Goal: Task Accomplishment & Management: Manage account settings

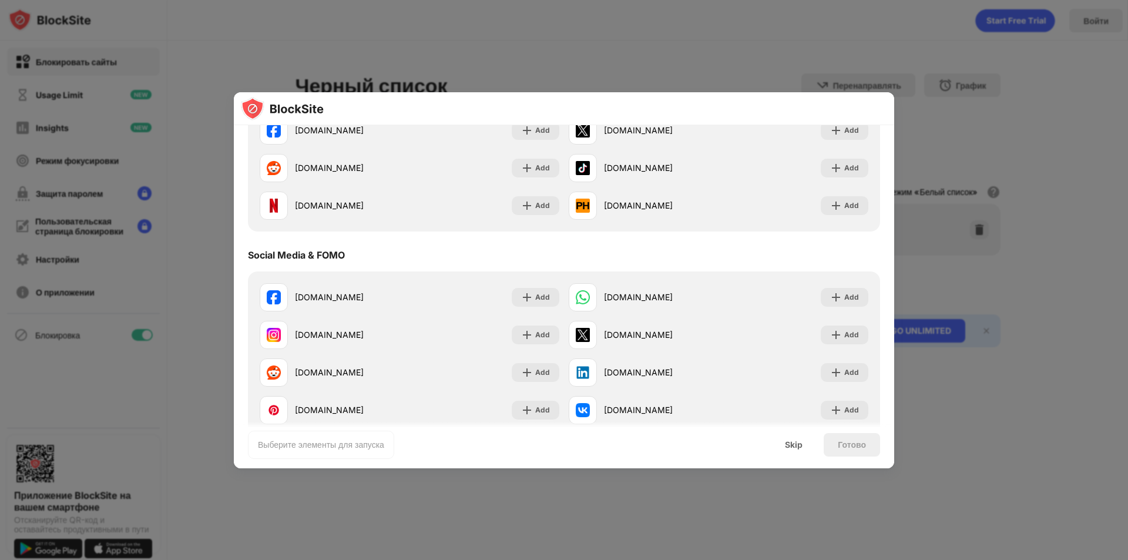
scroll to position [176, 0]
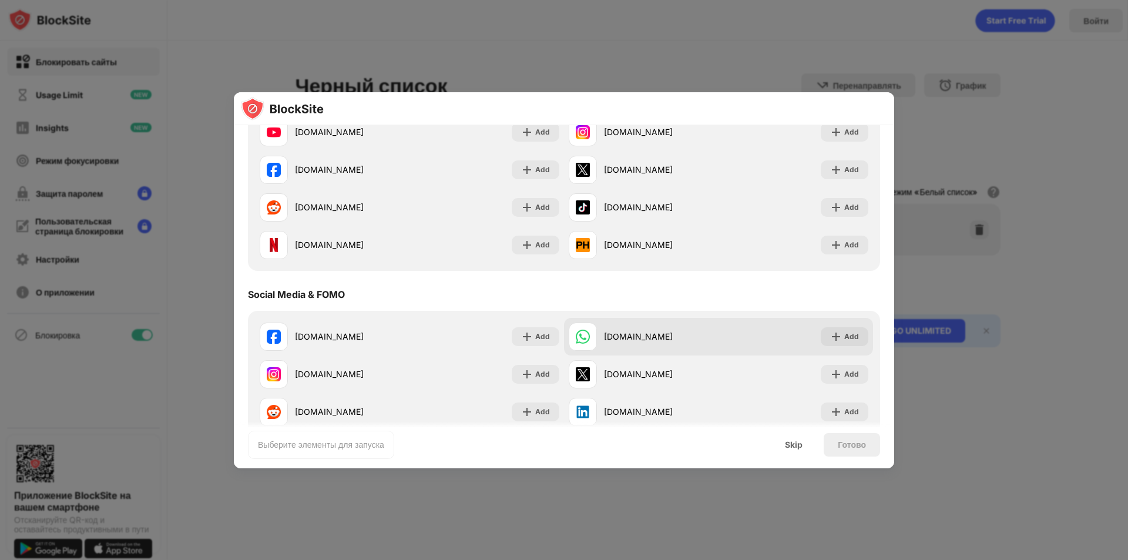
click at [599, 334] on div "[DOMAIN_NAME]" at bounding box center [644, 337] width 150 height 28
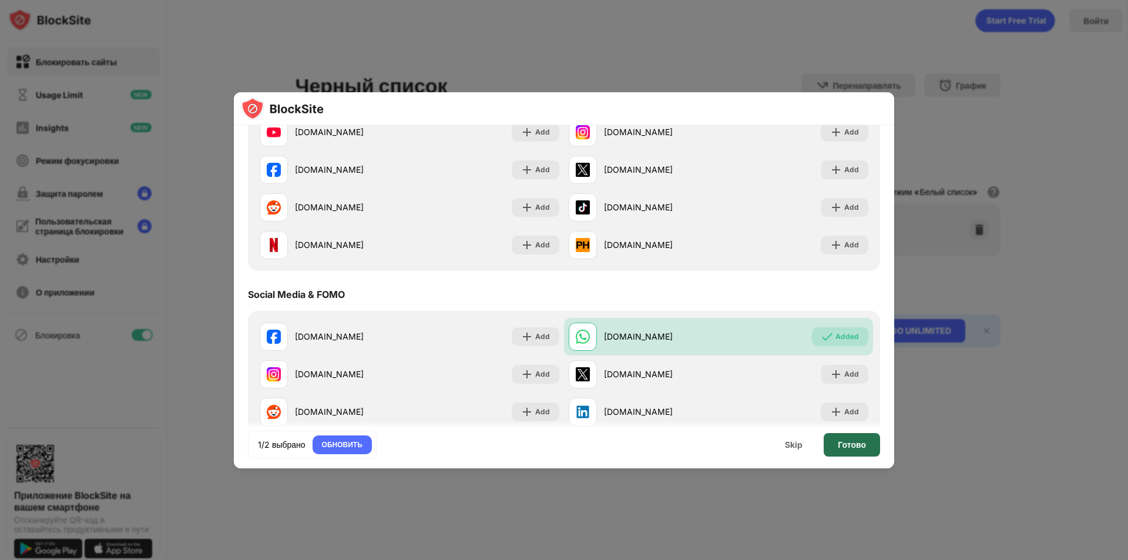
click at [863, 450] on div "Готово" at bounding box center [852, 445] width 56 height 24
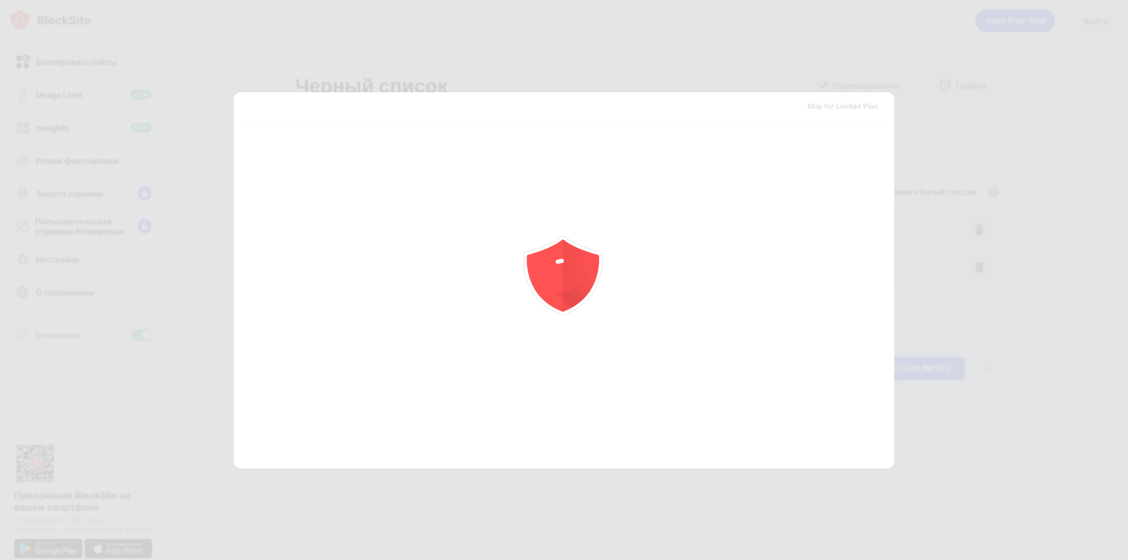
scroll to position [0, 0]
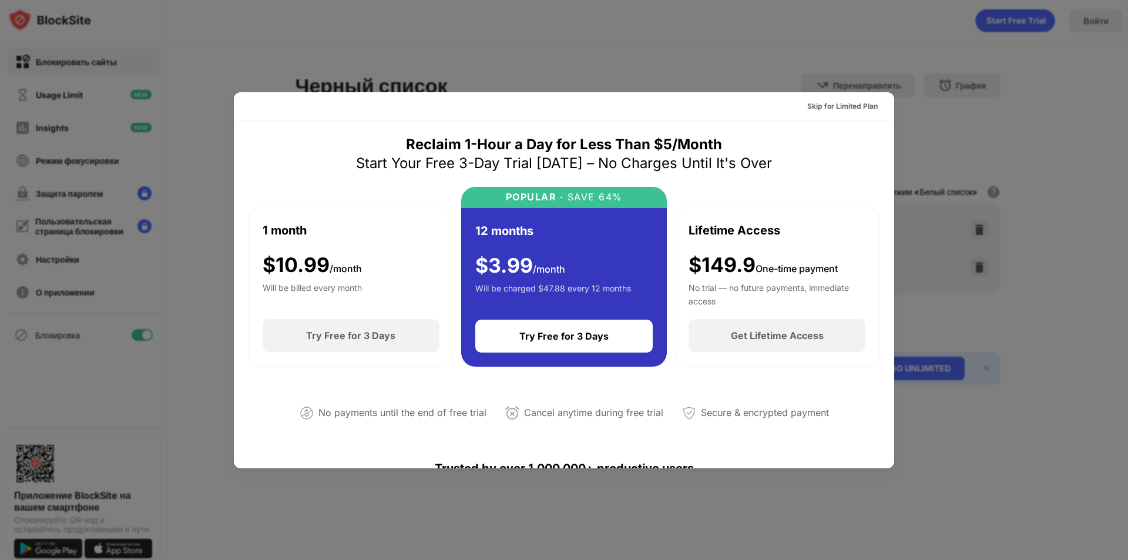
click at [893, 57] on div at bounding box center [564, 280] width 1128 height 560
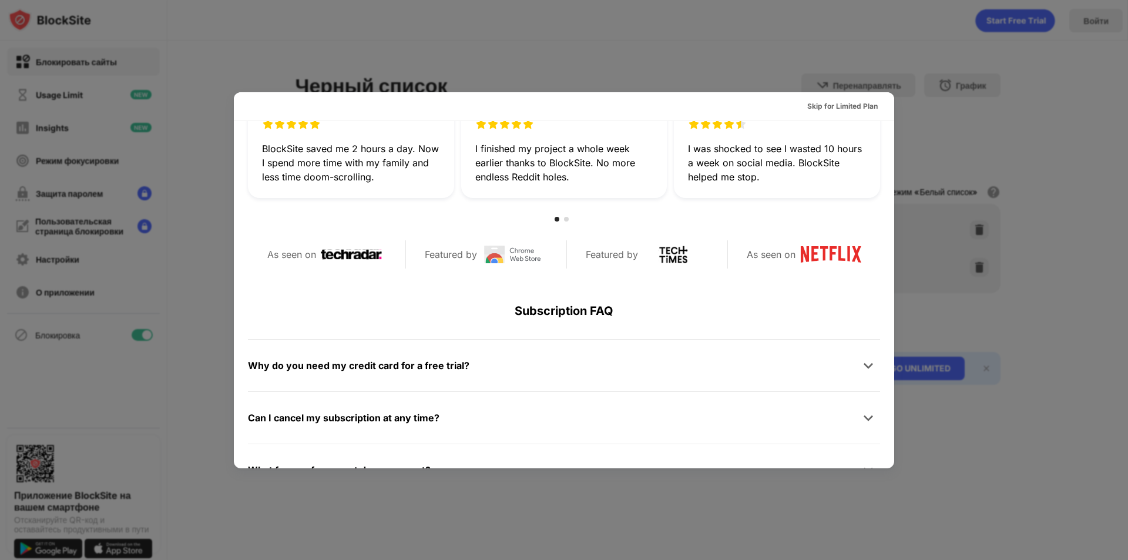
scroll to position [470, 0]
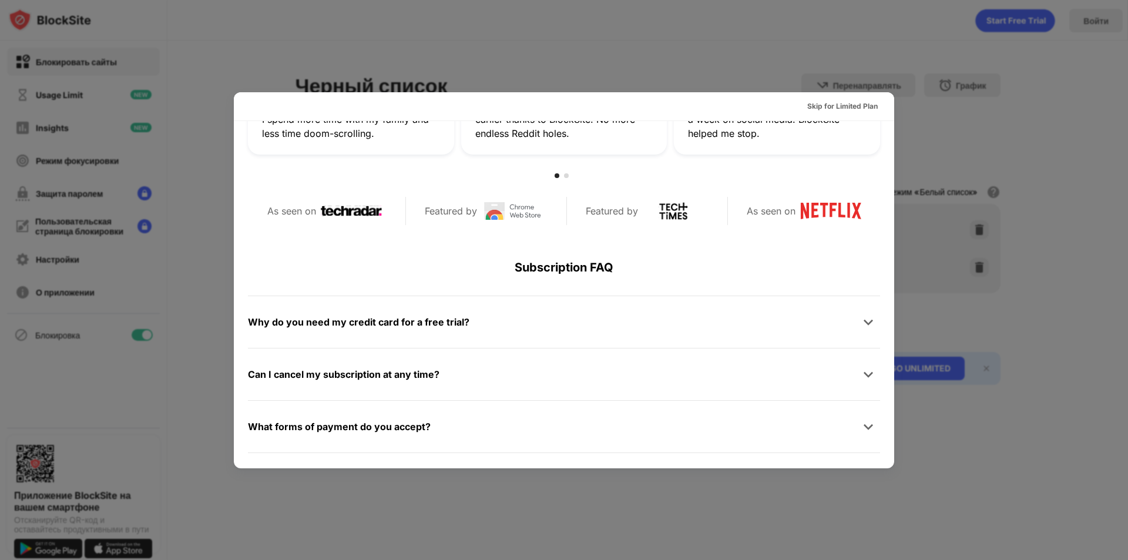
click at [880, 98] on div "Skip for Limited Plan" at bounding box center [564, 106] width 660 height 29
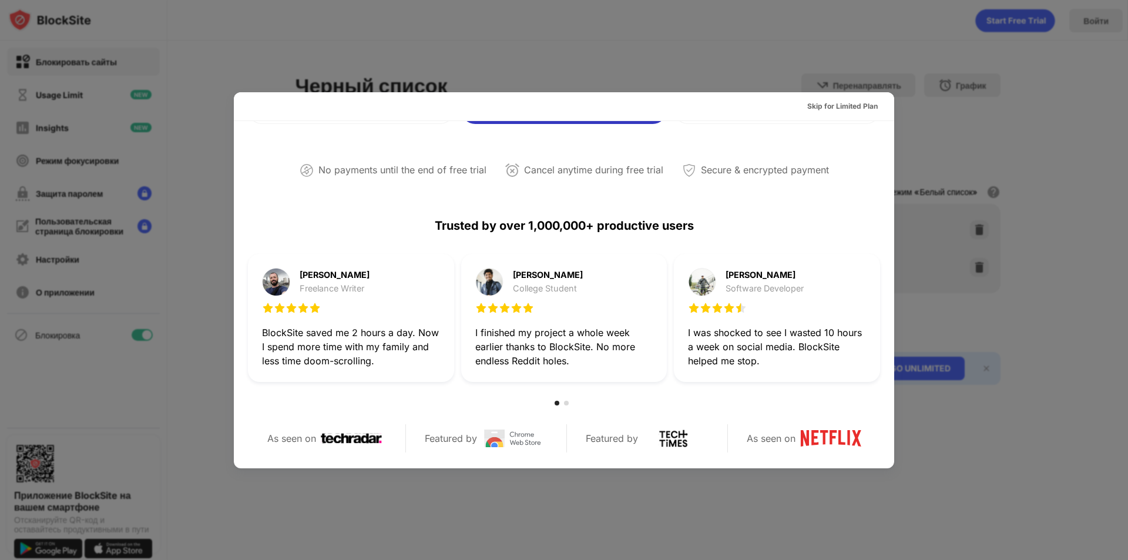
scroll to position [219, 0]
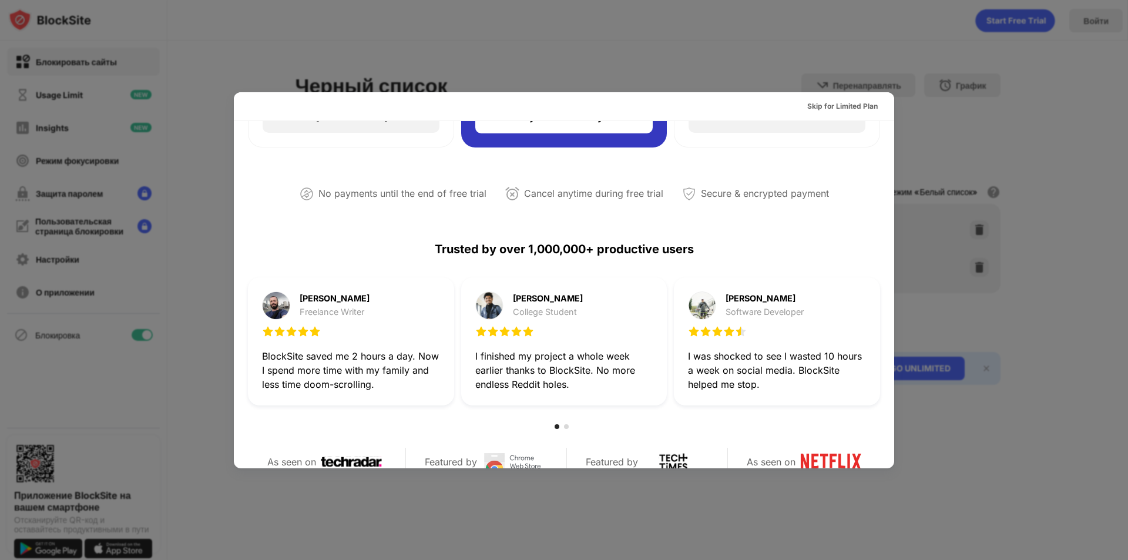
click at [733, 59] on div at bounding box center [564, 280] width 1128 height 560
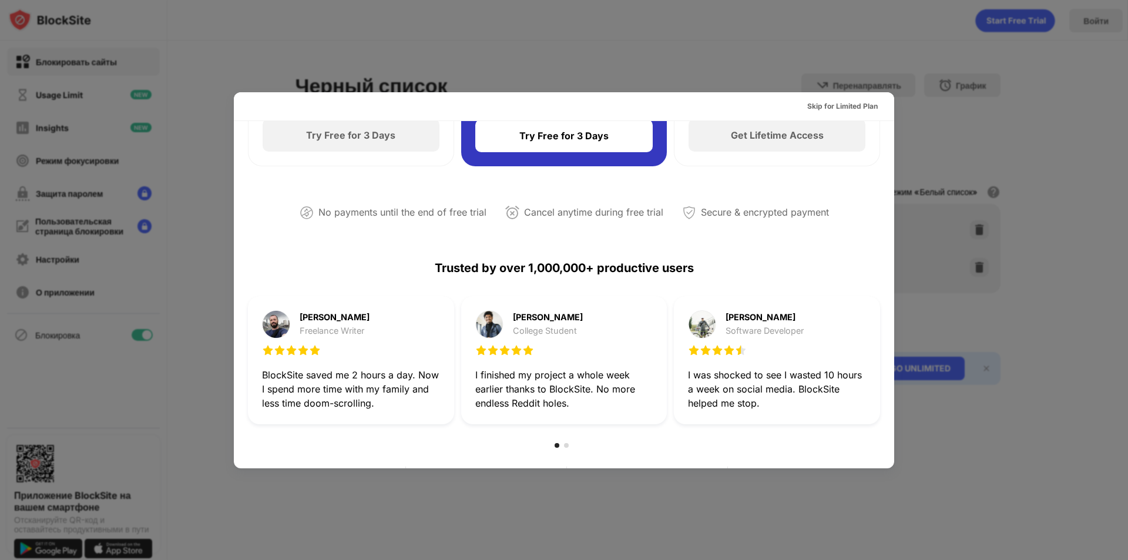
scroll to position [573, 0]
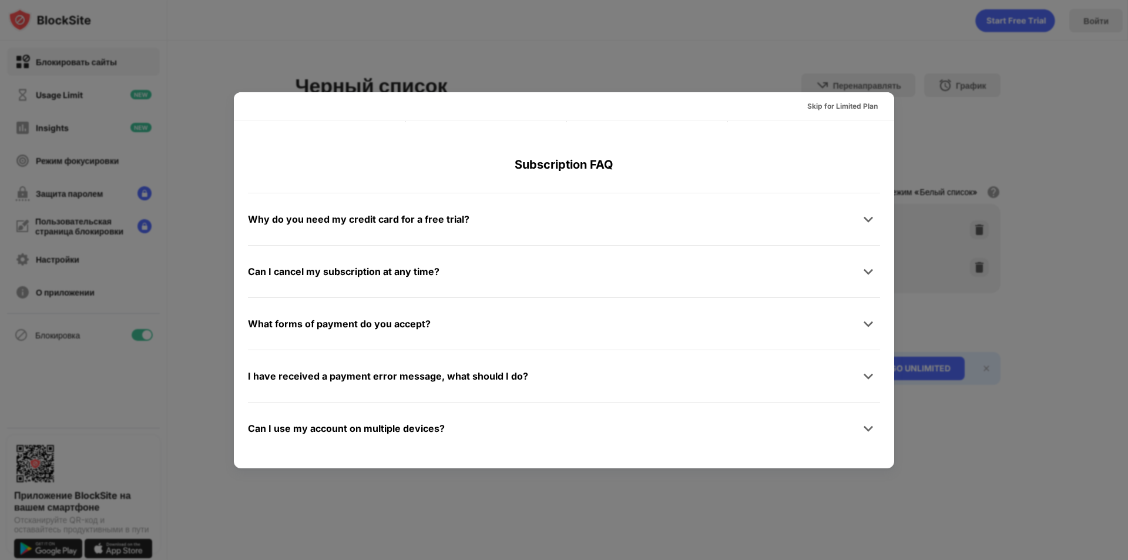
click at [342, 422] on div "Can I use my account on multiple devices?" at bounding box center [346, 428] width 197 height 17
click at [92, 245] on div at bounding box center [564, 280] width 1128 height 560
click at [102, 243] on div at bounding box center [564, 280] width 1128 height 560
click at [837, 113] on div "Skip for Limited Plan" at bounding box center [842, 106] width 89 height 19
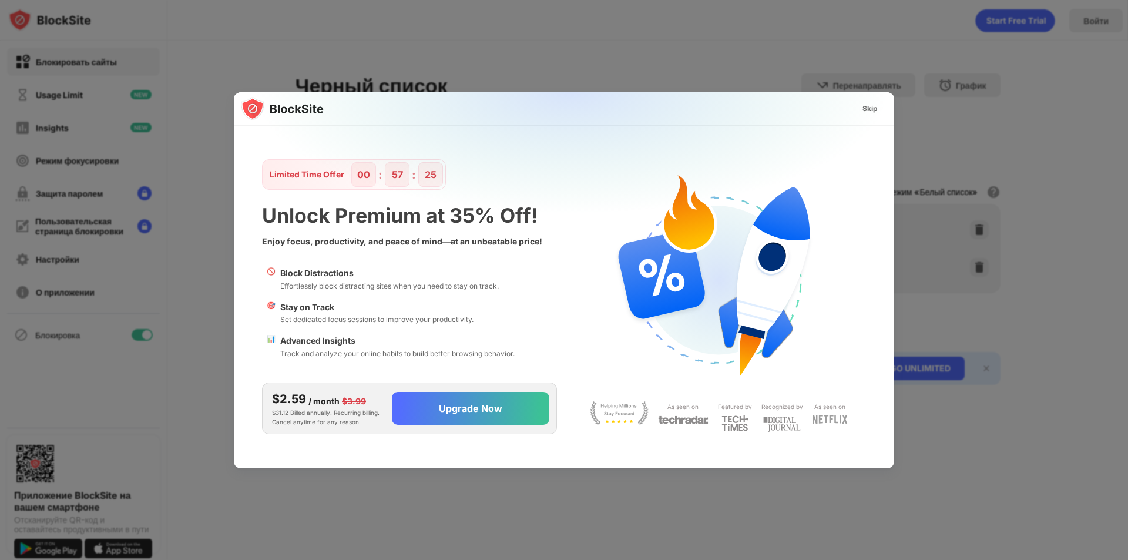
scroll to position [0, 0]
click at [837, 113] on div "Skip" at bounding box center [564, 108] width 660 height 33
click at [869, 104] on div "Skip" at bounding box center [870, 109] width 15 height 12
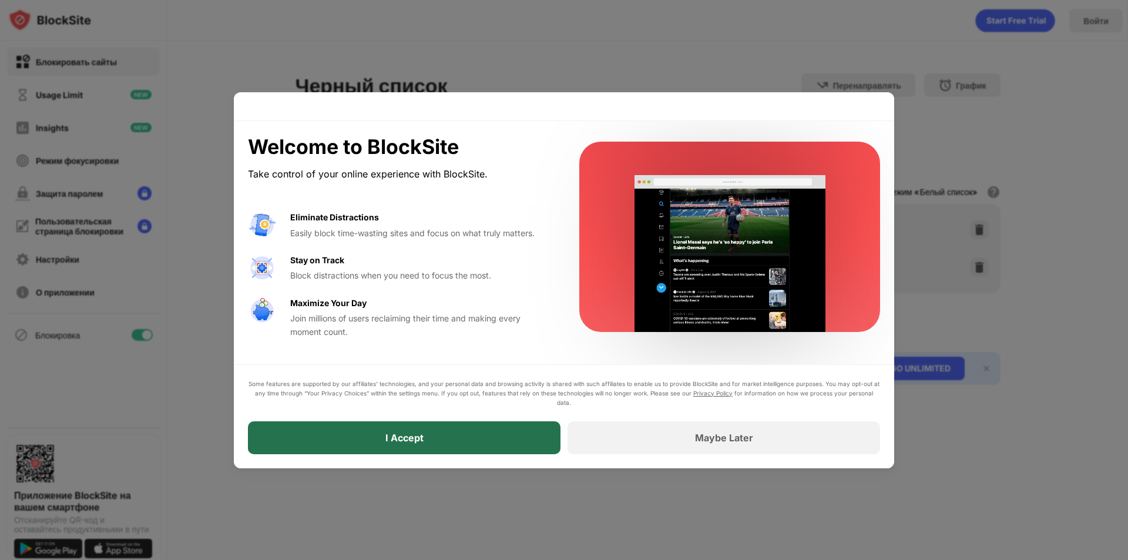
click at [464, 436] on div "I Accept" at bounding box center [404, 437] width 313 height 33
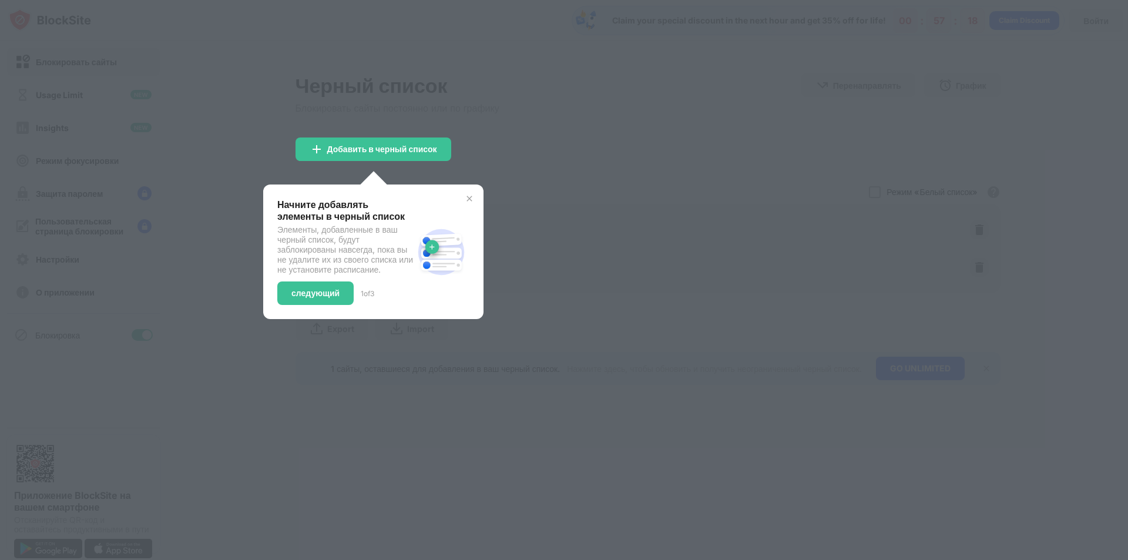
click at [561, 143] on div at bounding box center [564, 280] width 1128 height 560
click at [309, 298] on div "следующий" at bounding box center [315, 293] width 48 height 9
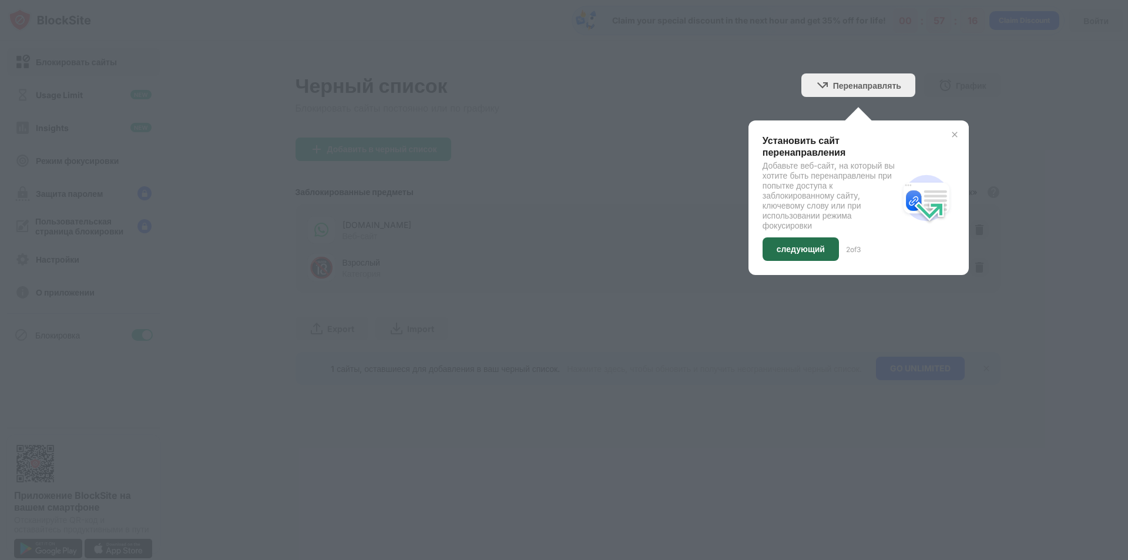
click at [781, 247] on div "следующий" at bounding box center [801, 248] width 48 height 9
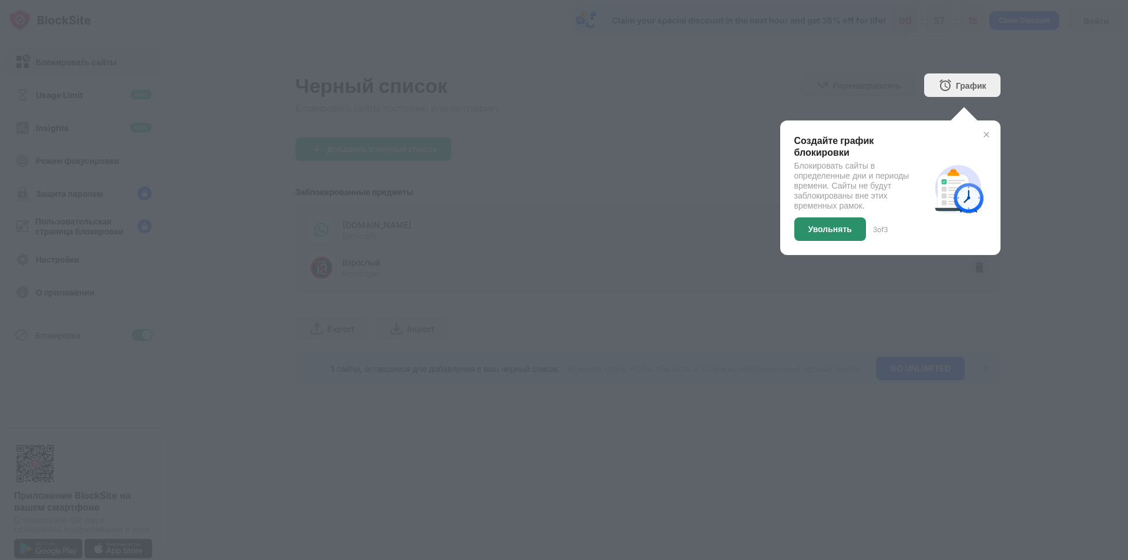
click at [834, 223] on div "Увольнять" at bounding box center [830, 229] width 72 height 24
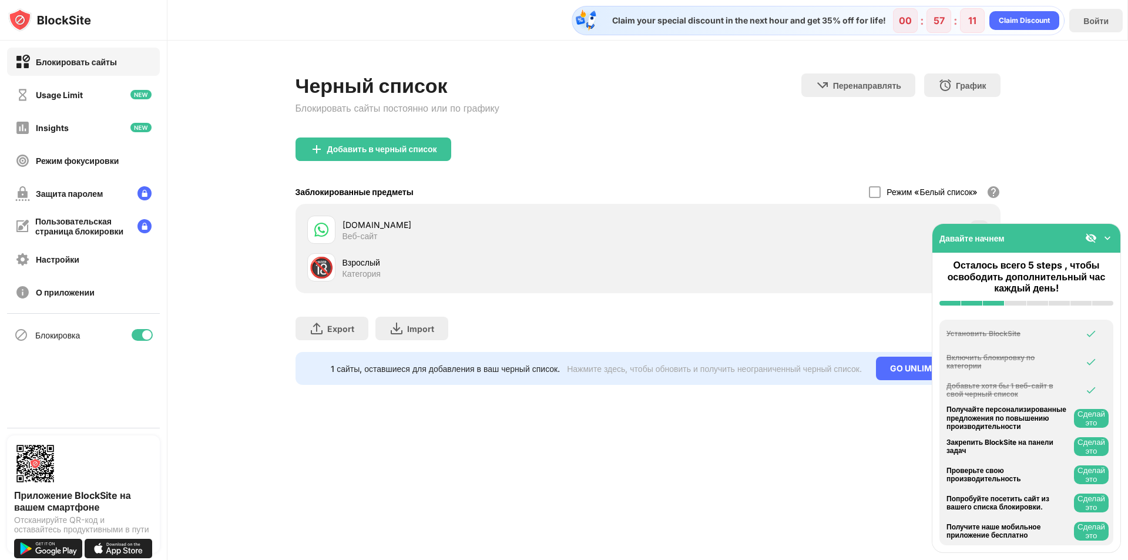
click at [1107, 237] on img at bounding box center [1108, 238] width 12 height 12
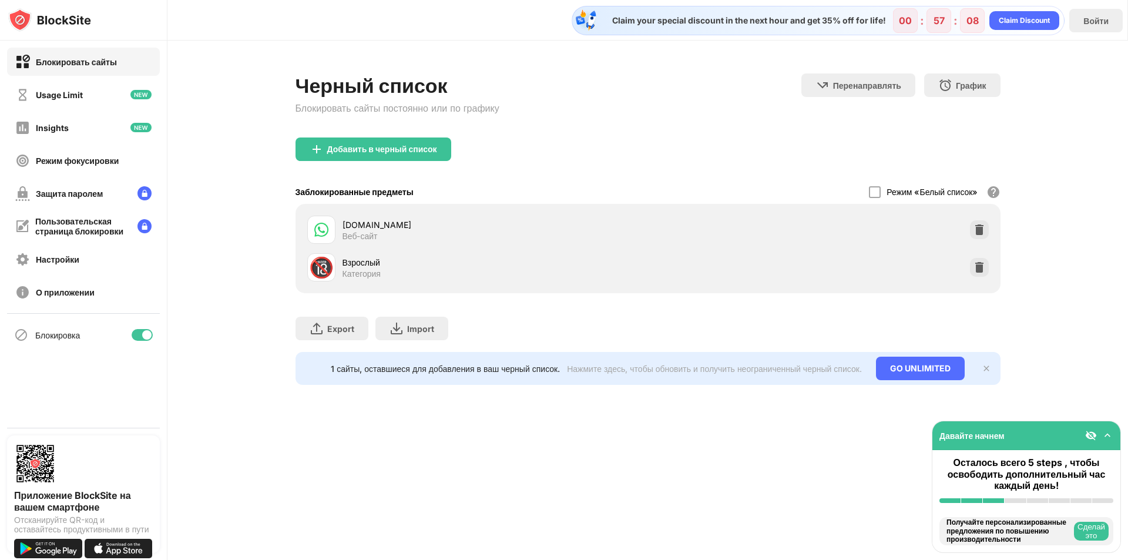
click at [343, 234] on div "Веб-сайт" at bounding box center [360, 236] width 35 height 11
click at [317, 231] on img at bounding box center [321, 230] width 14 height 14
click at [379, 152] on div "Добавить в черный список" at bounding box center [382, 149] width 110 height 9
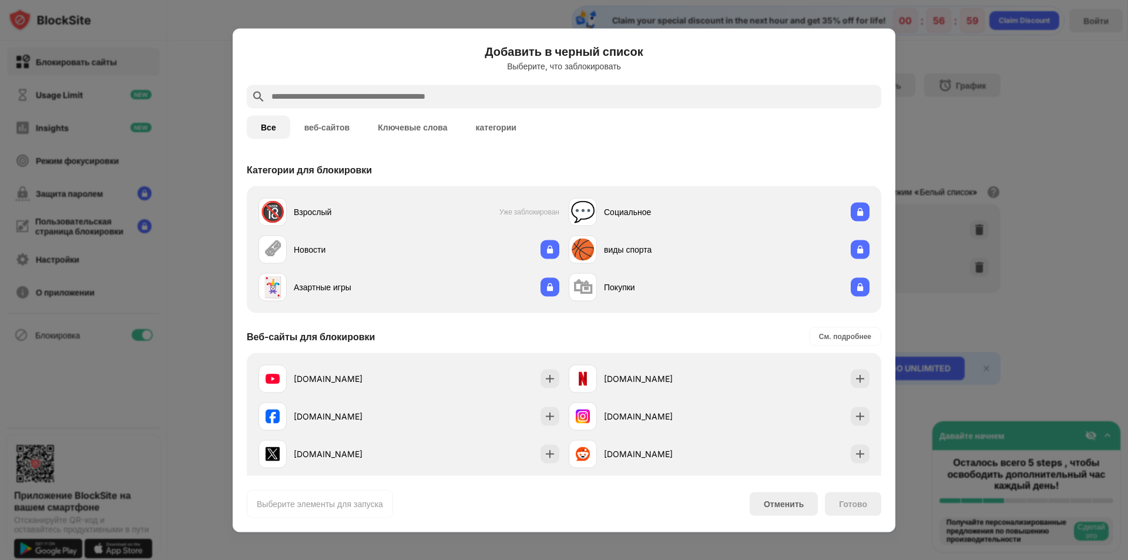
click at [484, 94] on input "text" at bounding box center [573, 96] width 606 height 14
paste input "**********"
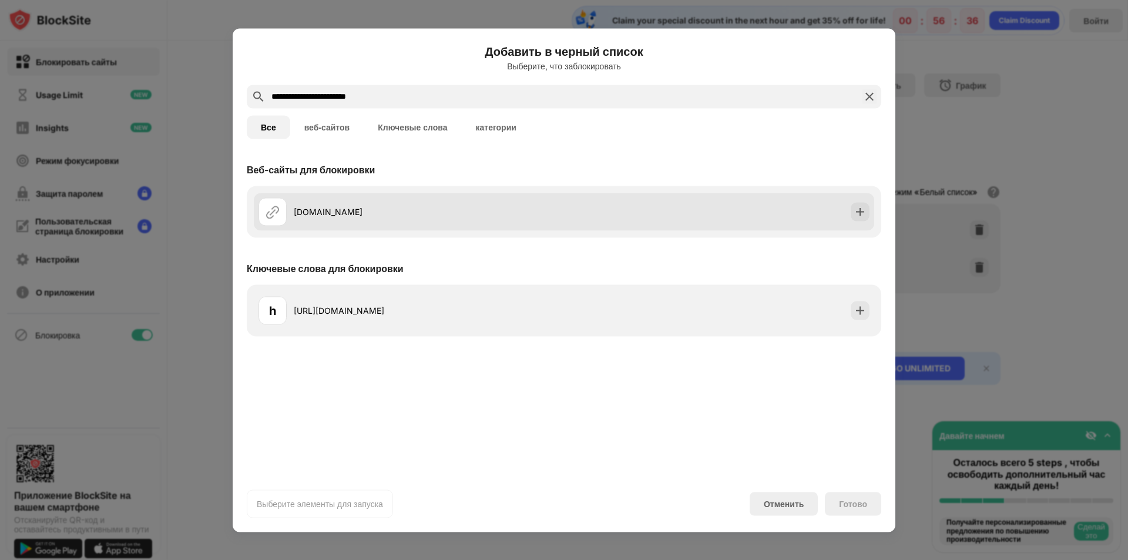
type input "**********"
click at [323, 214] on div "[DOMAIN_NAME]" at bounding box center [429, 212] width 270 height 12
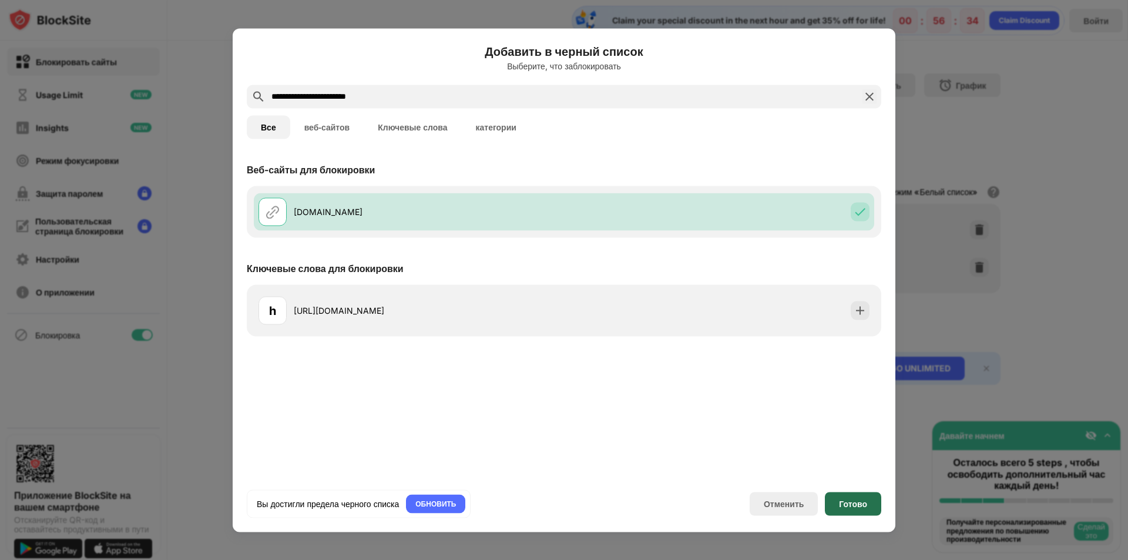
click at [838, 505] on div "Готово" at bounding box center [853, 504] width 56 height 24
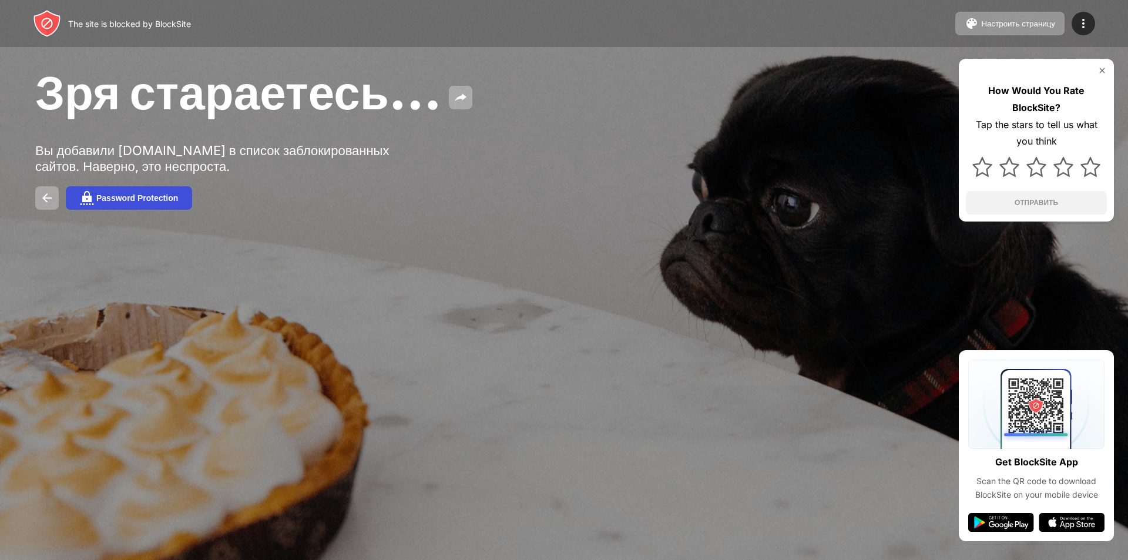
click at [138, 188] on button "Password Protection" at bounding box center [129, 198] width 126 height 24
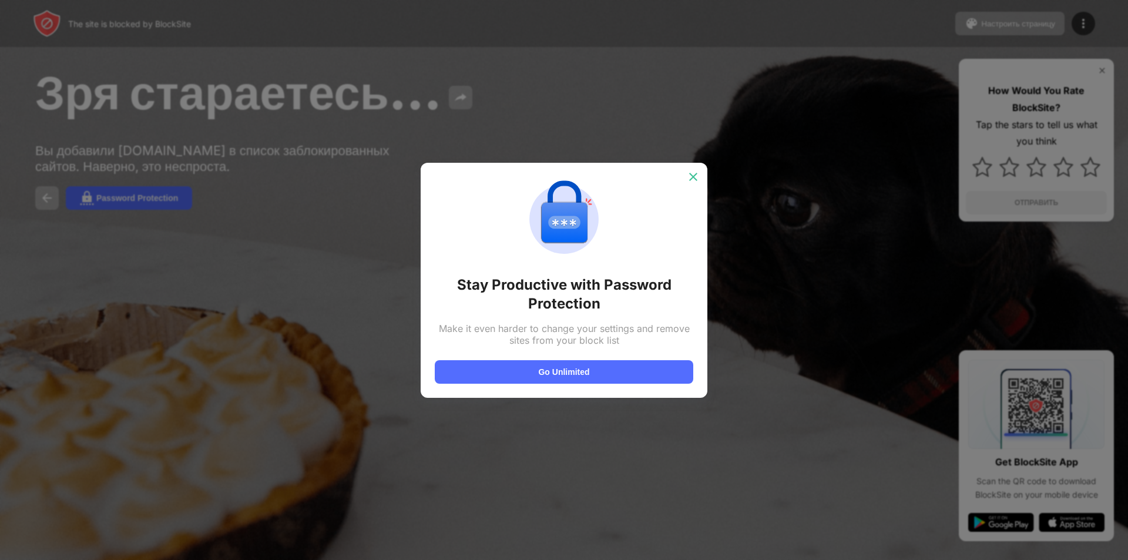
click at [691, 180] on img at bounding box center [693, 177] width 12 height 12
